Goal: Task Accomplishment & Management: Manage account settings

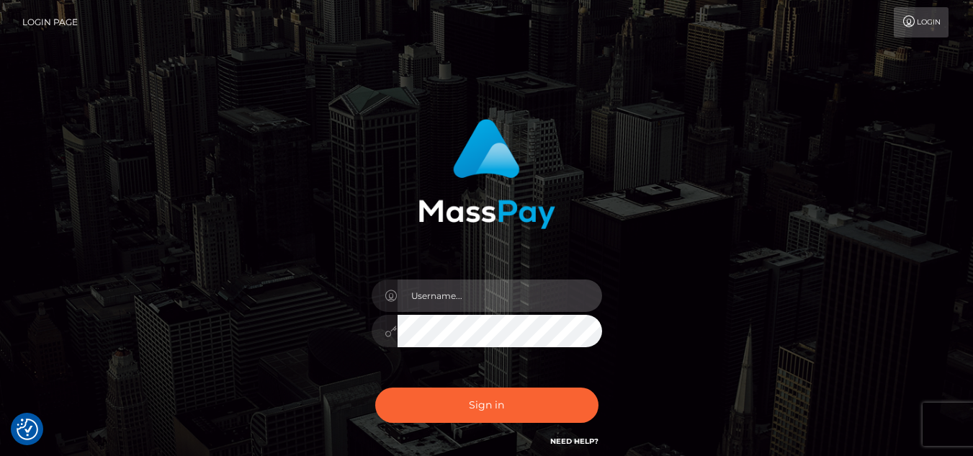
click at [442, 292] on input "text" at bounding box center [500, 296] width 205 height 32
type input "[EMAIL_ADDRESS][DOMAIN_NAME]"
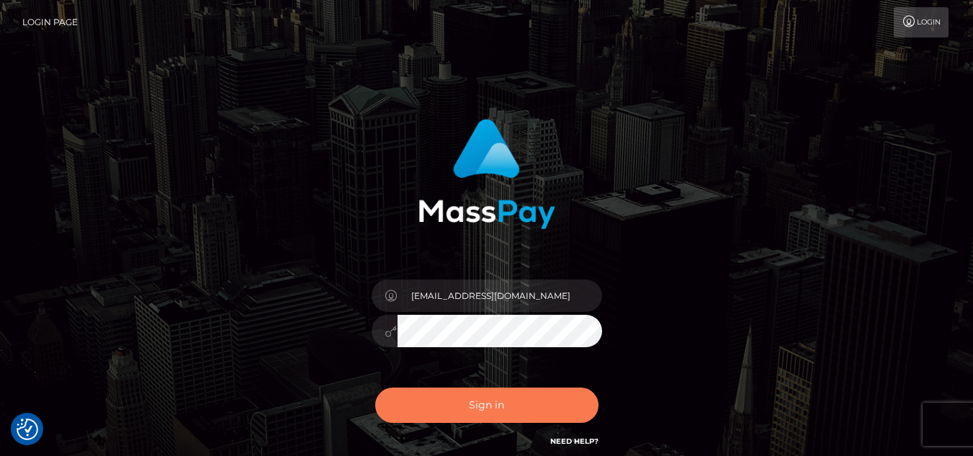
click at [497, 415] on button "Sign in" at bounding box center [486, 405] width 223 height 35
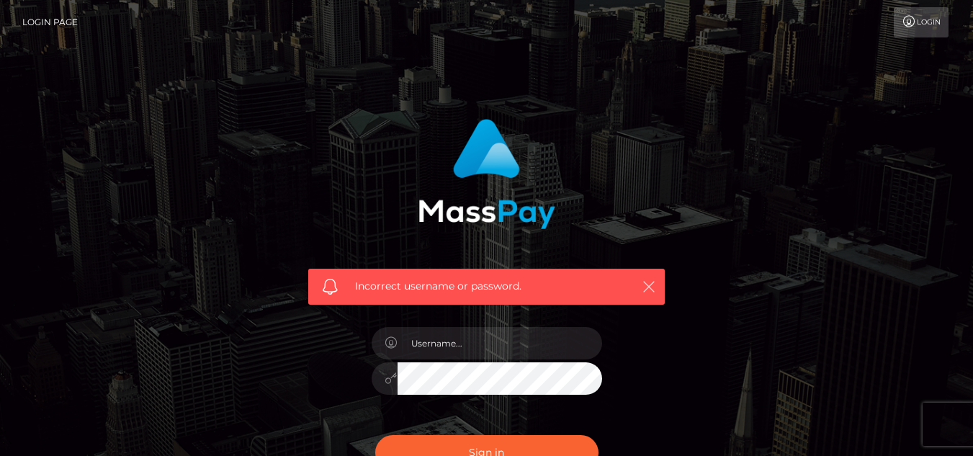
click at [649, 287] on icon "button" at bounding box center [649, 287] width 14 height 14
checkbox input "true"
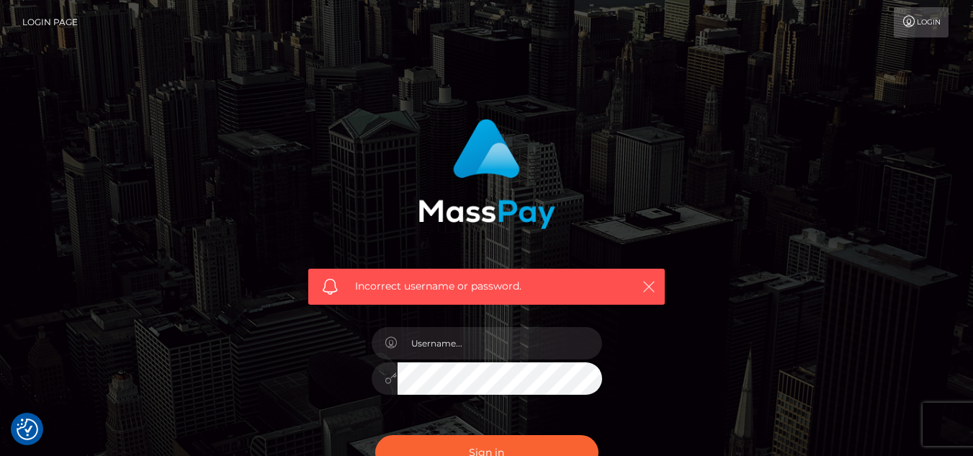
click at [652, 288] on icon "button" at bounding box center [649, 287] width 14 height 14
click at [43, 17] on link "Login Page" at bounding box center [49, 22] width 55 height 30
